Goal: Obtain resource: Obtain resource

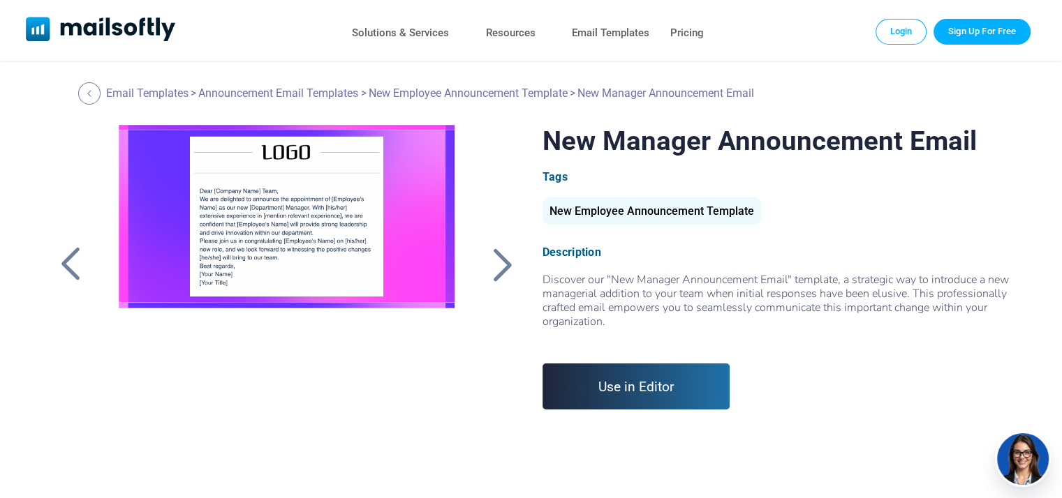
click at [499, 266] on div at bounding box center [501, 264] width 35 height 36
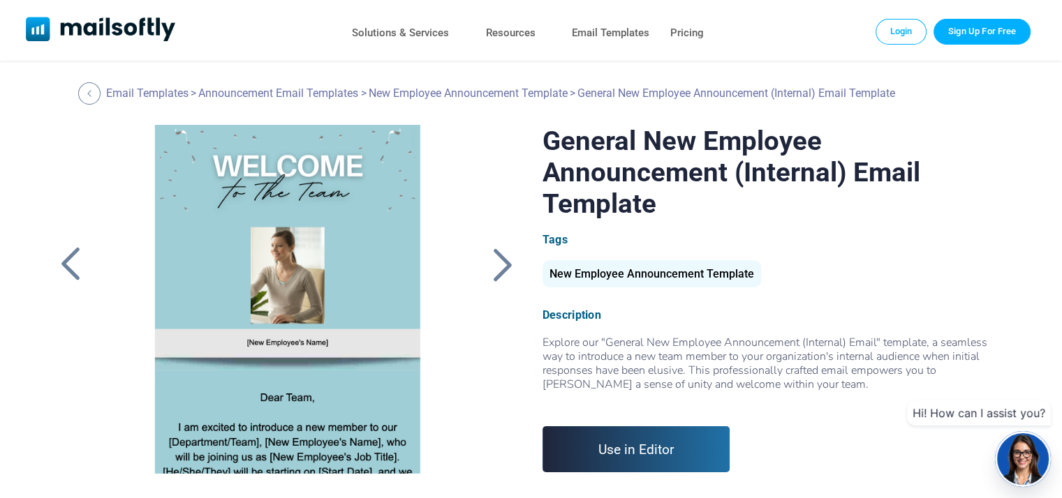
click at [498, 265] on div at bounding box center [501, 264] width 35 height 36
